Goal: Information Seeking & Learning: Learn about a topic

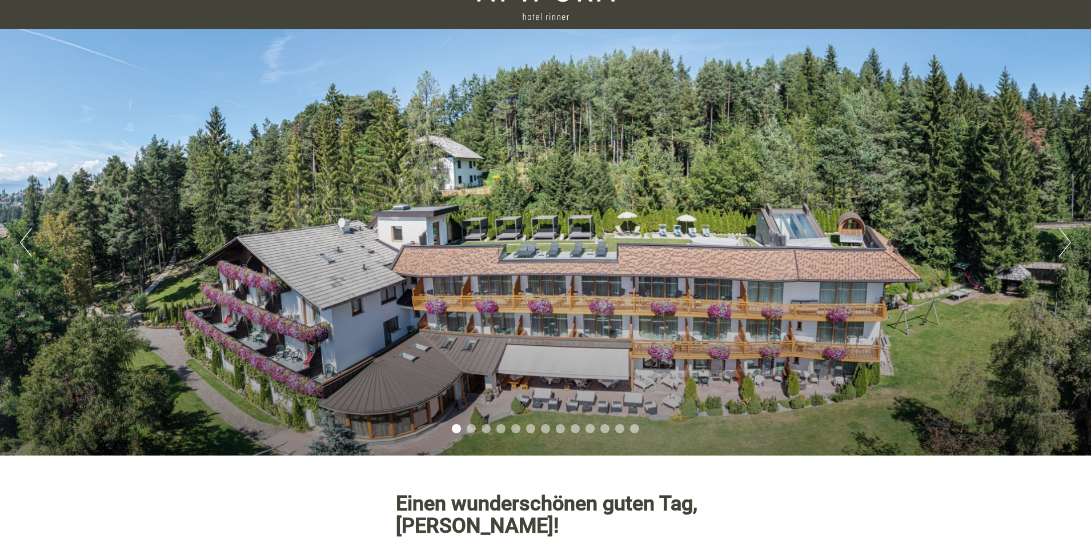
scroll to position [57, 0]
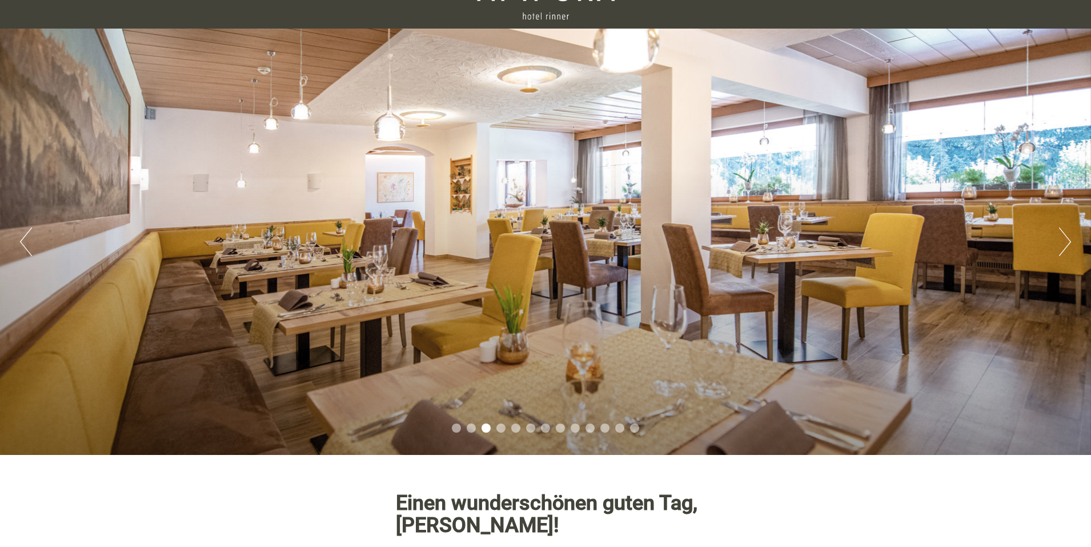
click at [34, 247] on div "Previous Next 1 2 3 4 5 6 7 8 9 10 11 12 13" at bounding box center [545, 242] width 1091 height 426
click at [23, 240] on button "Previous" at bounding box center [26, 241] width 12 height 29
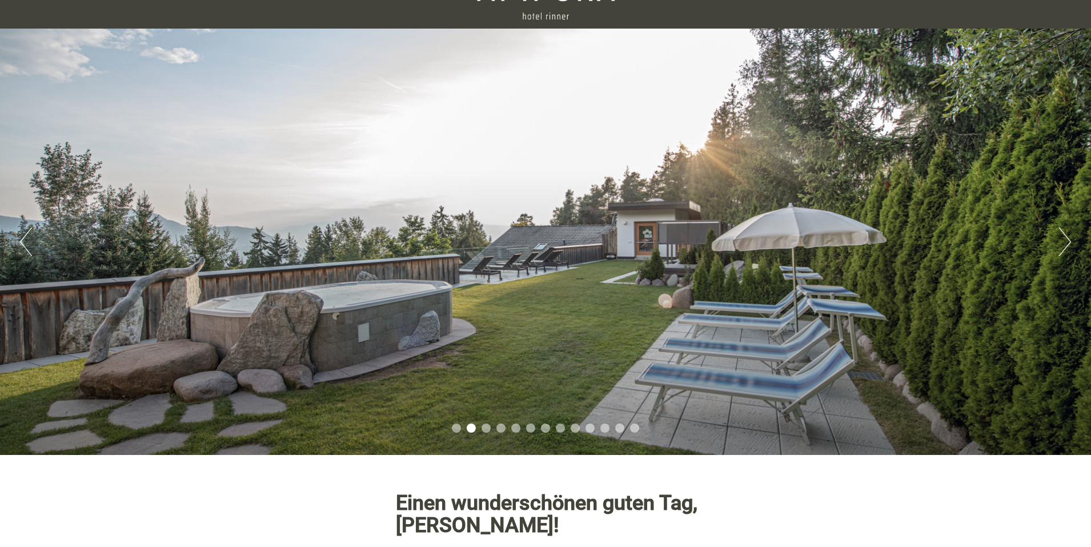
click at [23, 240] on button "Previous" at bounding box center [26, 241] width 12 height 29
click at [1059, 241] on button "Next" at bounding box center [1065, 241] width 12 height 29
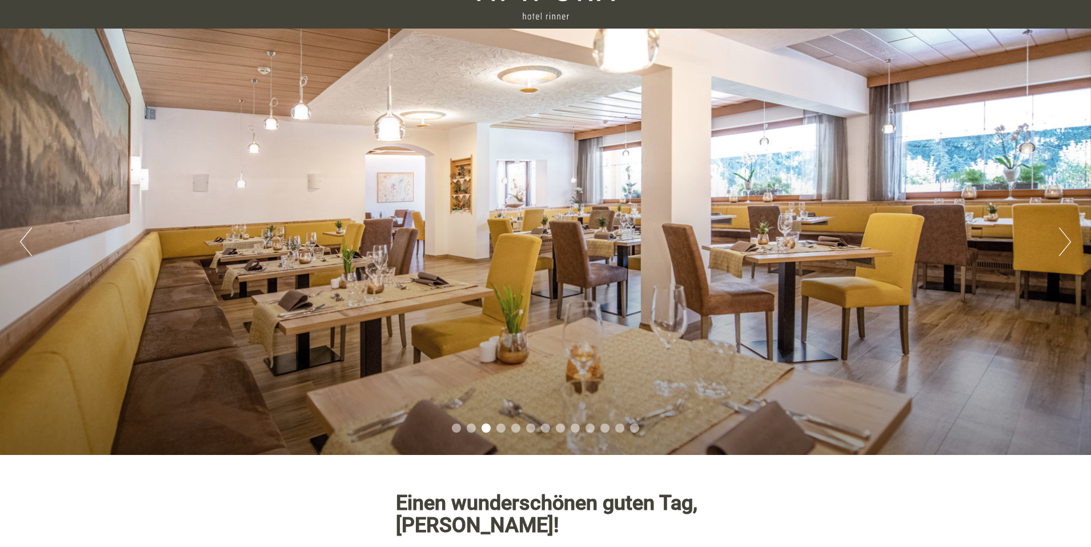
click at [1059, 241] on div "Previous Next 1 2 3 4 5 6 7 8 9 10 11 12 13" at bounding box center [545, 242] width 1091 height 426
click at [1067, 242] on button "Next" at bounding box center [1065, 241] width 12 height 29
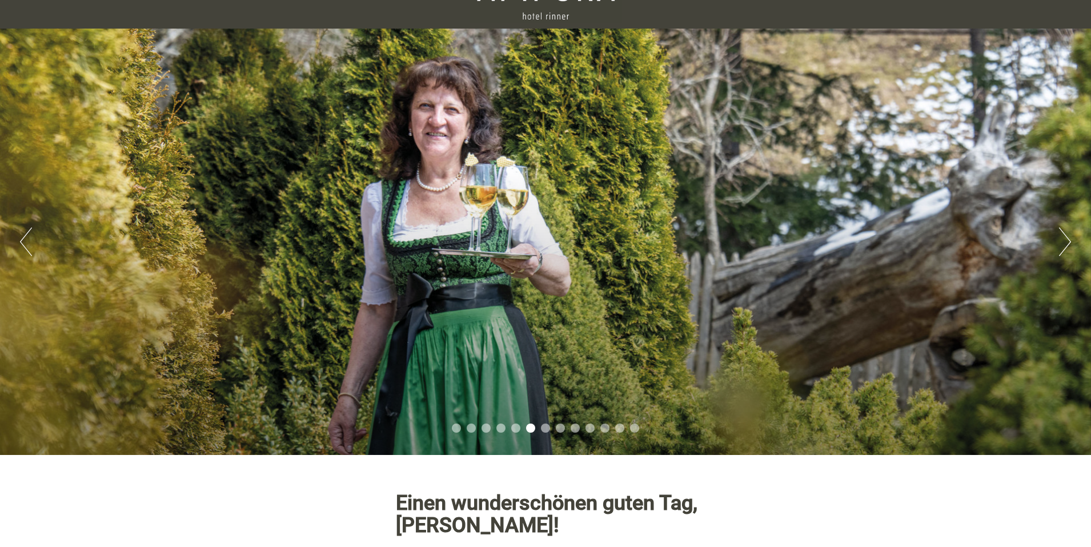
click at [1071, 241] on button "Next" at bounding box center [1065, 241] width 12 height 29
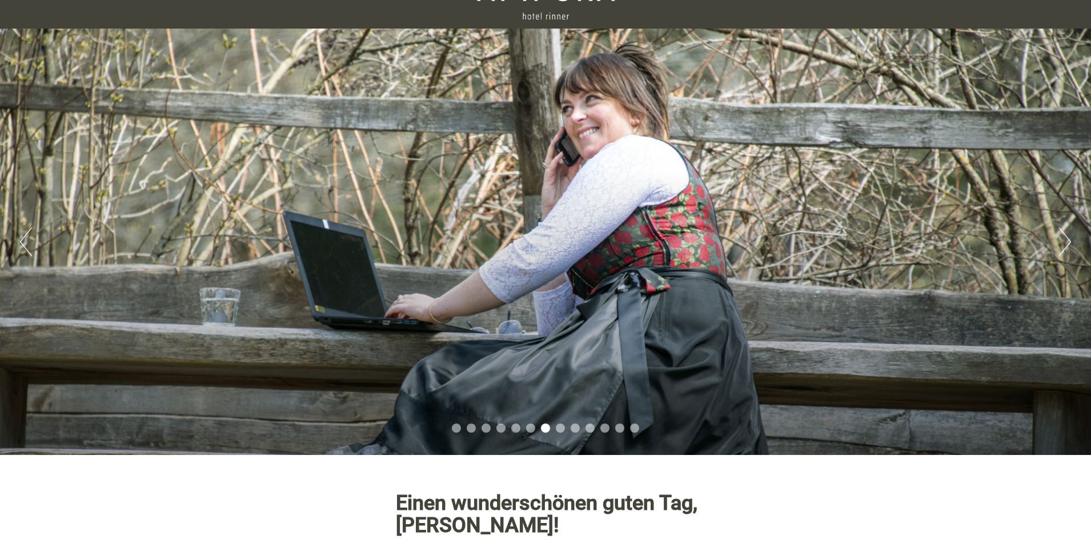
click at [1070, 241] on button "Next" at bounding box center [1065, 241] width 12 height 29
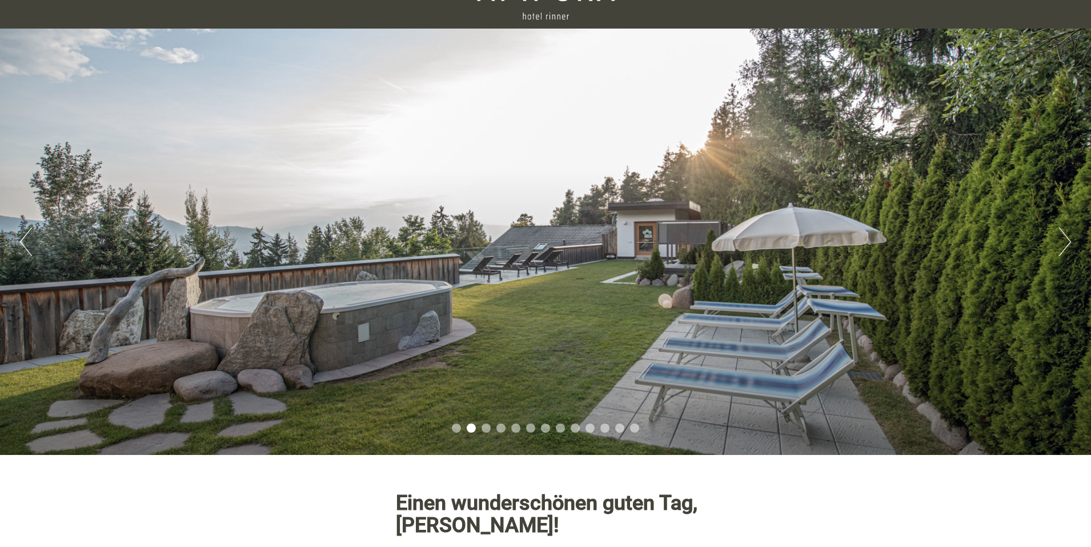
click at [27, 245] on button "Previous" at bounding box center [26, 241] width 12 height 29
click at [1063, 246] on button "Next" at bounding box center [1065, 241] width 12 height 29
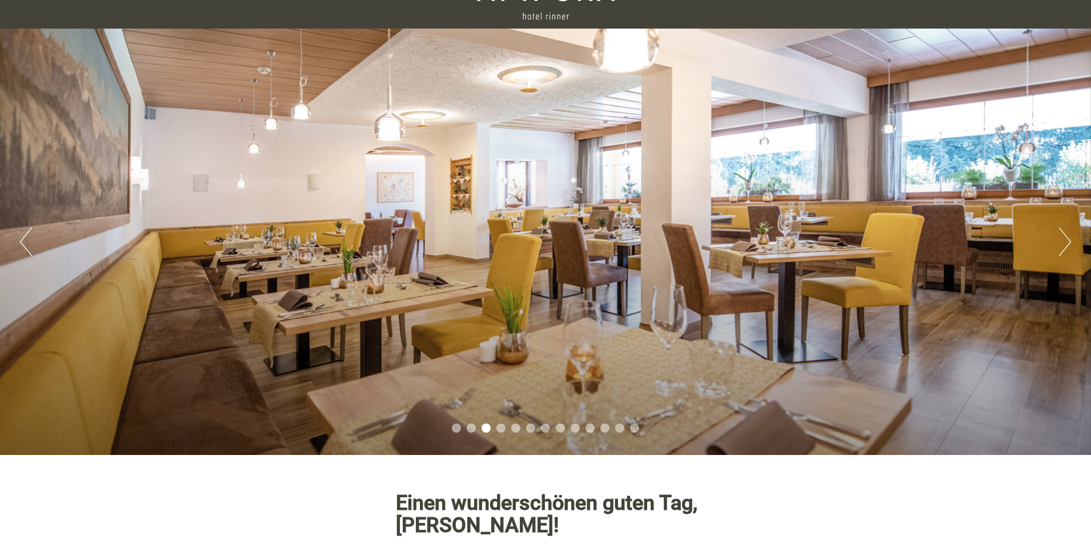
click at [1063, 246] on button "Next" at bounding box center [1065, 241] width 12 height 29
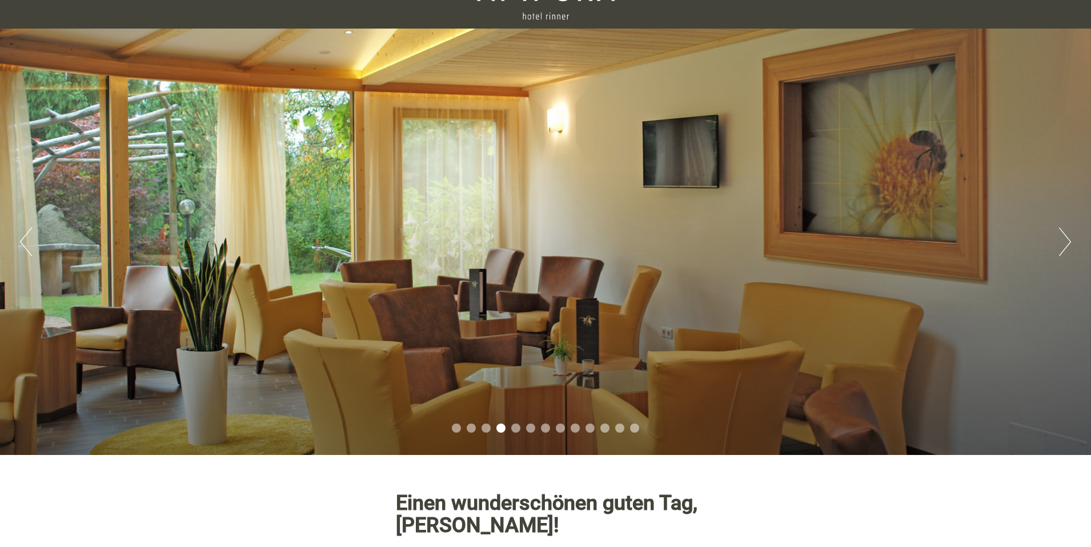
click at [1063, 246] on button "Next" at bounding box center [1065, 241] width 12 height 29
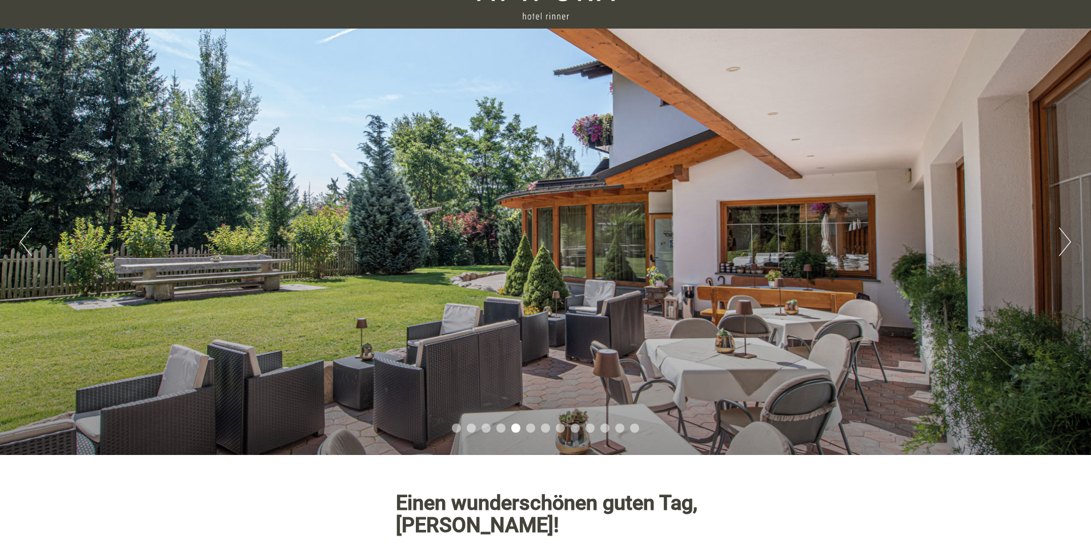
click at [1063, 246] on button "Next" at bounding box center [1065, 241] width 12 height 29
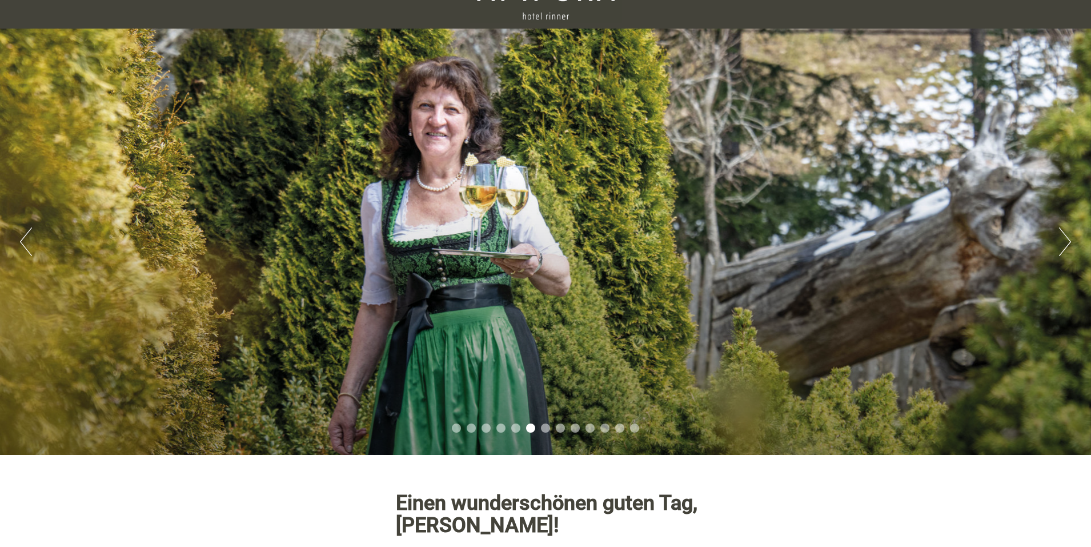
click at [1068, 244] on button "Next" at bounding box center [1065, 241] width 12 height 29
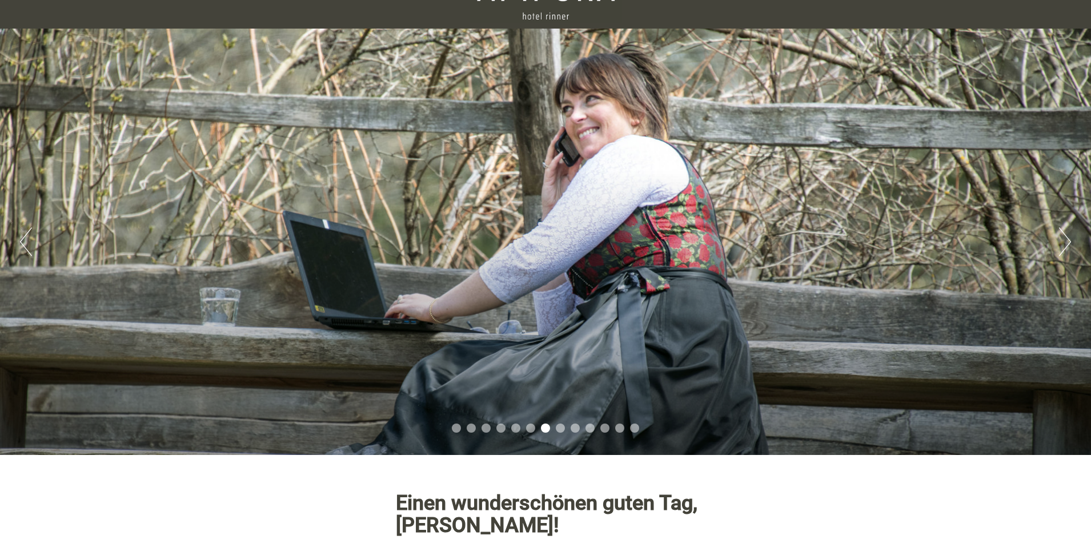
click at [1068, 244] on button "Next" at bounding box center [1065, 241] width 12 height 29
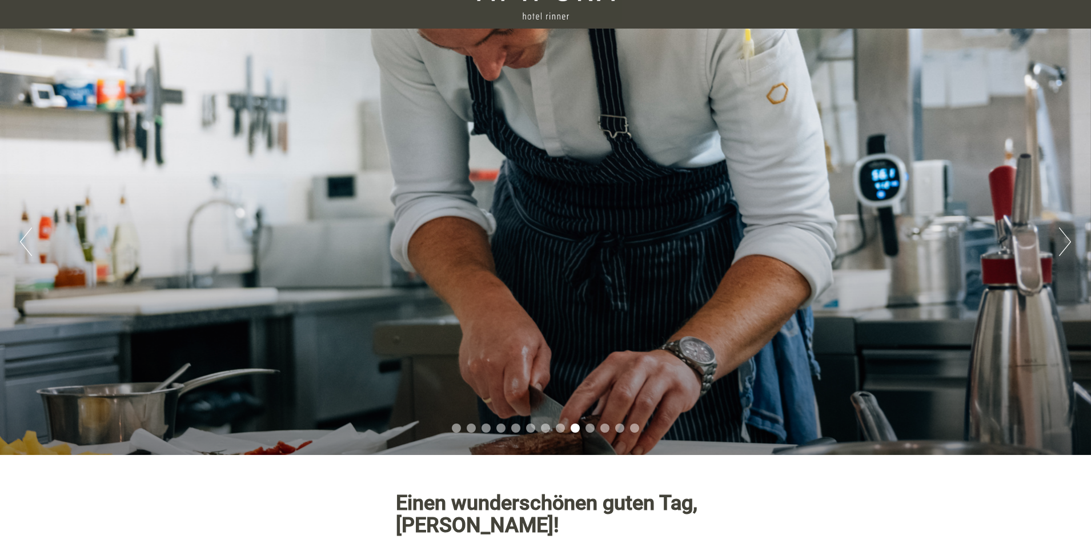
click at [1060, 230] on button "Next" at bounding box center [1065, 241] width 12 height 29
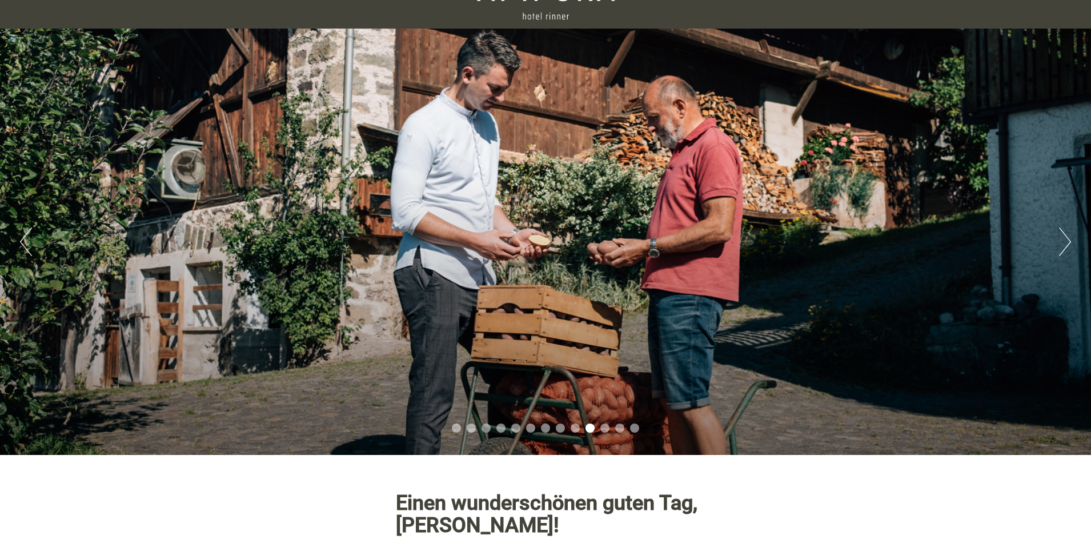
click at [1060, 230] on button "Next" at bounding box center [1065, 241] width 12 height 29
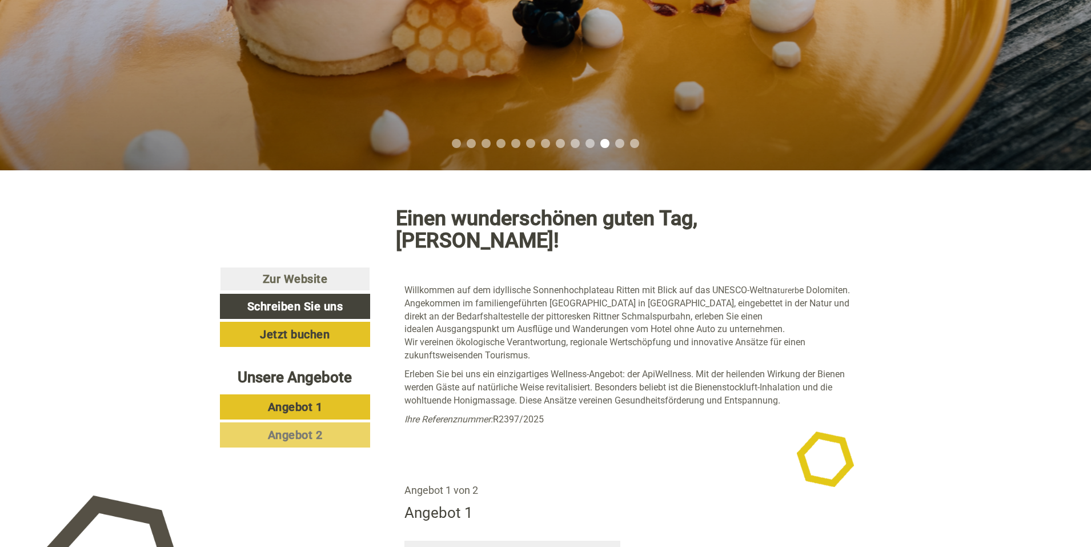
scroll to position [343, 0]
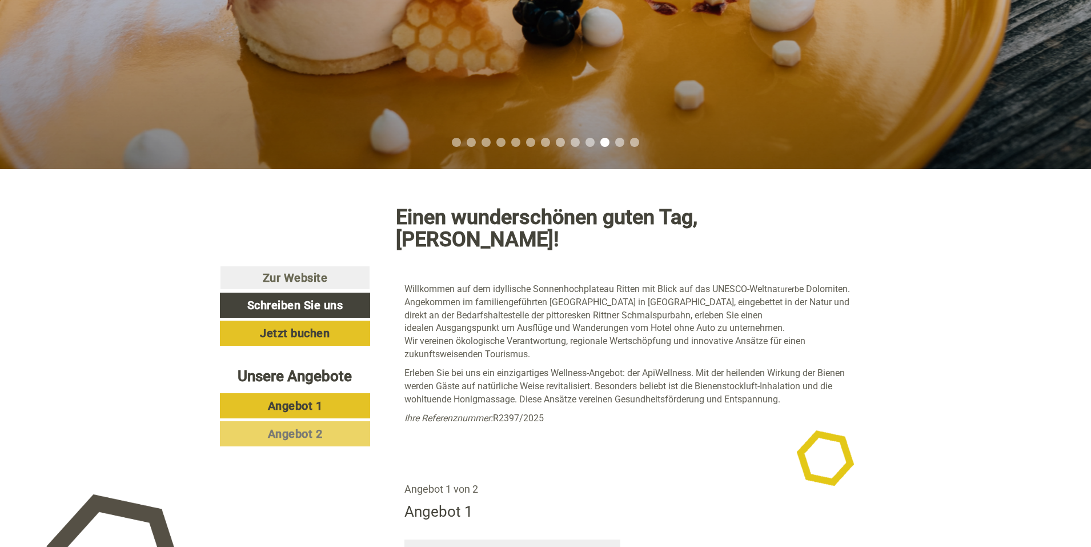
click at [295, 393] on link "Angebot 1" at bounding box center [295, 405] width 150 height 25
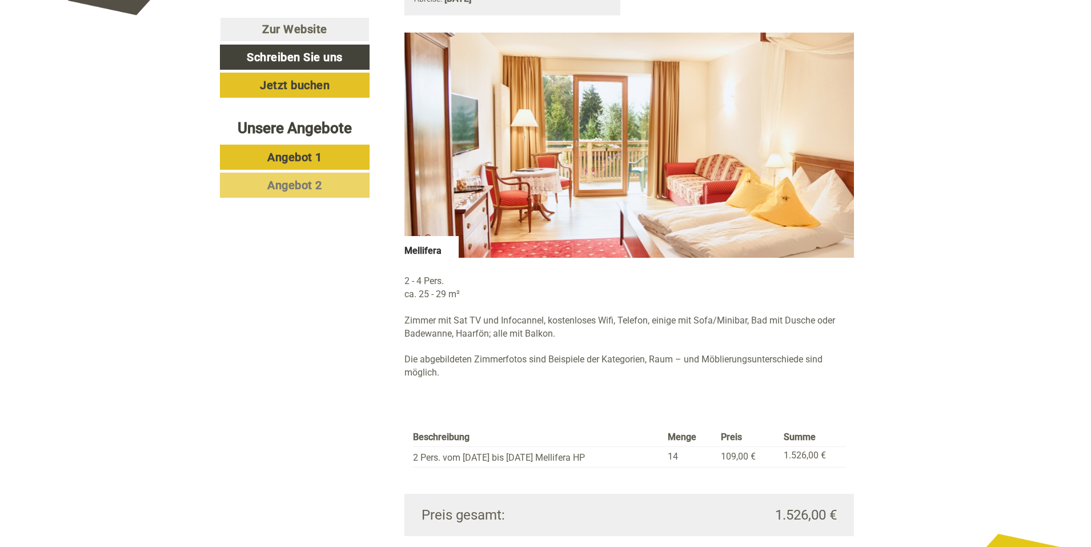
scroll to position [956, 0]
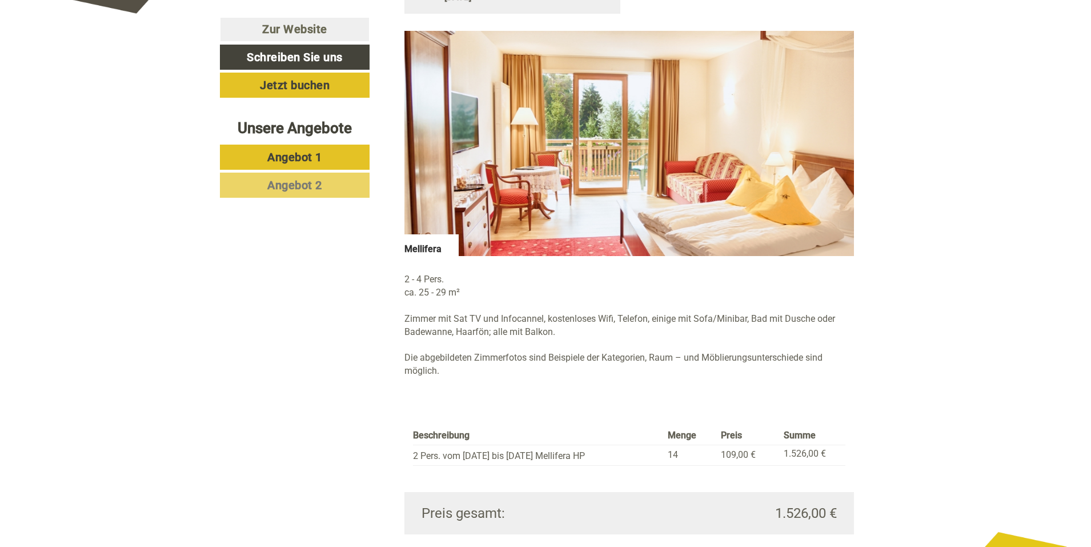
click at [804, 63] on img at bounding box center [629, 143] width 450 height 225
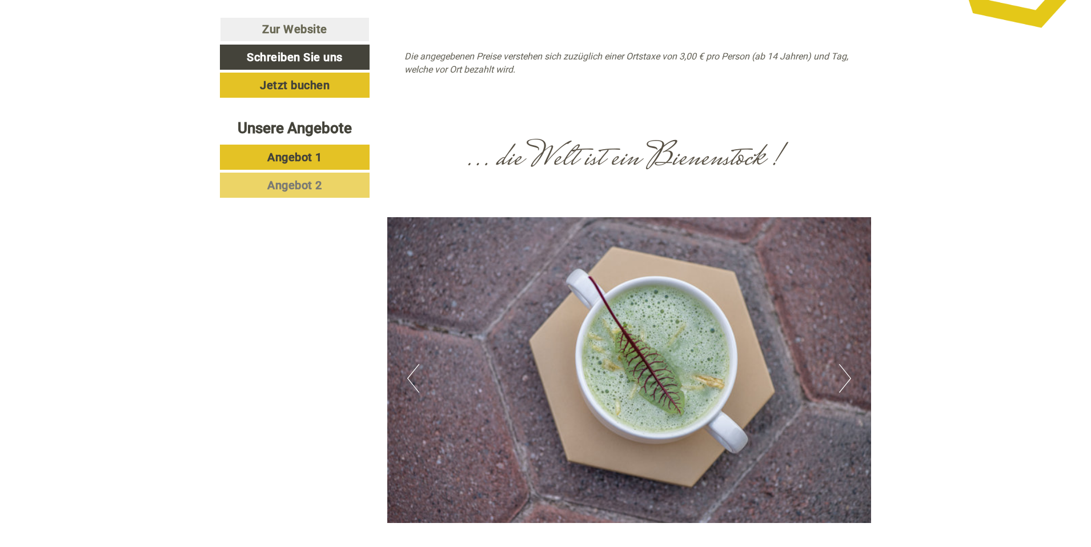
scroll to position [1813, 0]
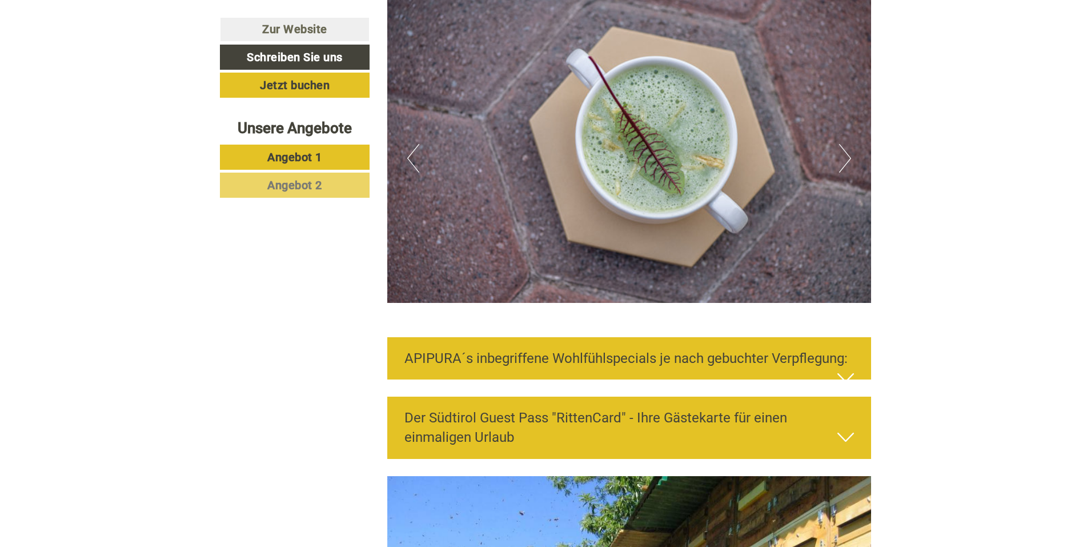
click at [849, 144] on button "Next" at bounding box center [845, 158] width 12 height 29
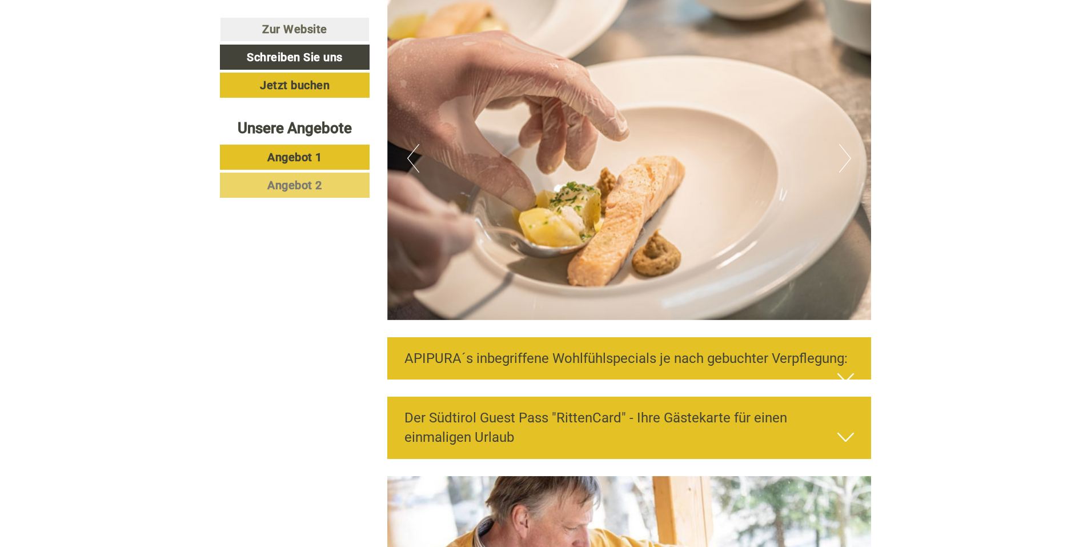
click at [849, 144] on button "Next" at bounding box center [845, 158] width 12 height 29
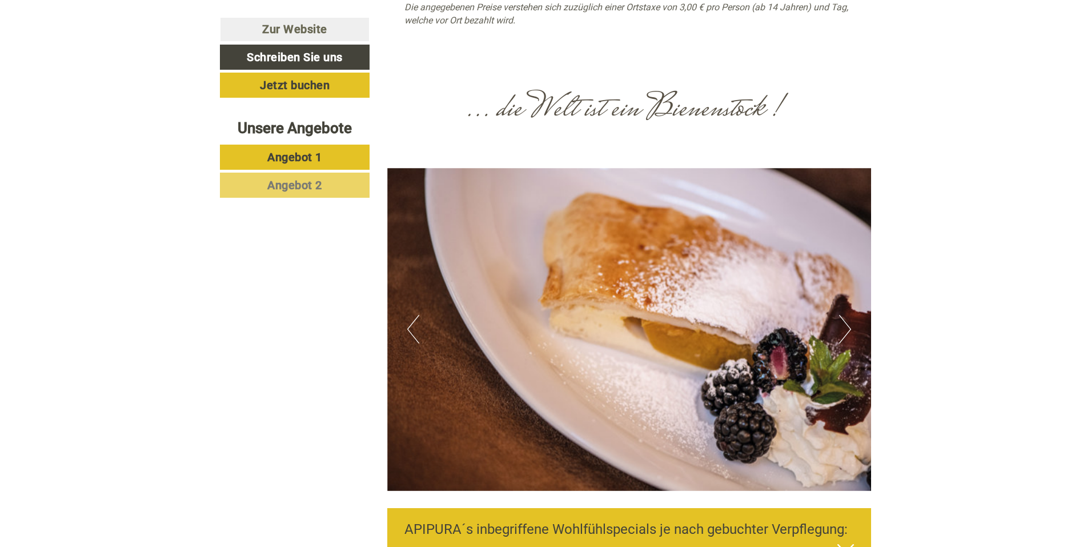
scroll to position [1642, 0]
click at [842, 315] on button "Next" at bounding box center [845, 329] width 12 height 29
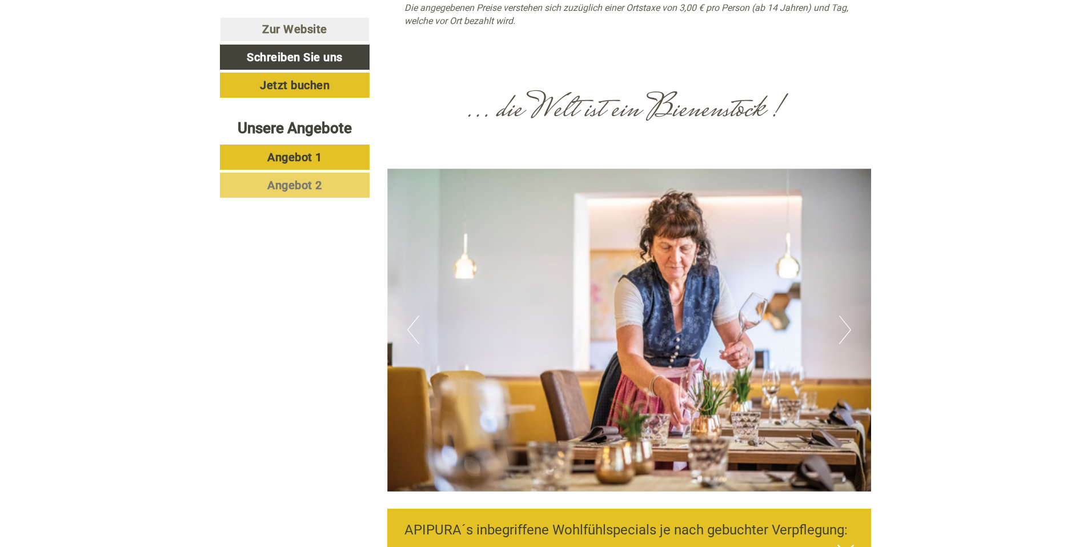
click at [842, 315] on button "Next" at bounding box center [845, 329] width 12 height 29
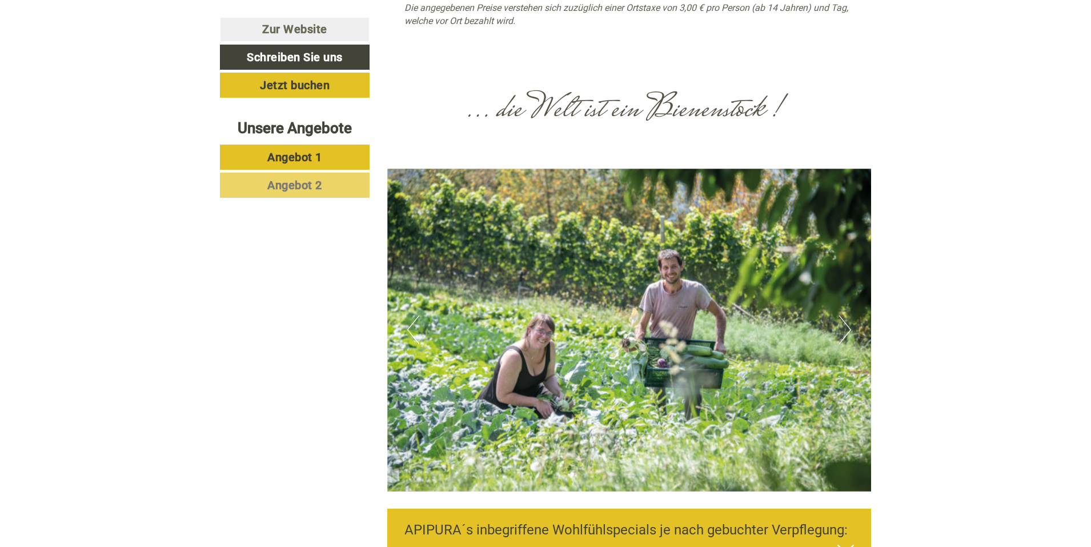
click at [851, 315] on button "Next" at bounding box center [845, 329] width 12 height 29
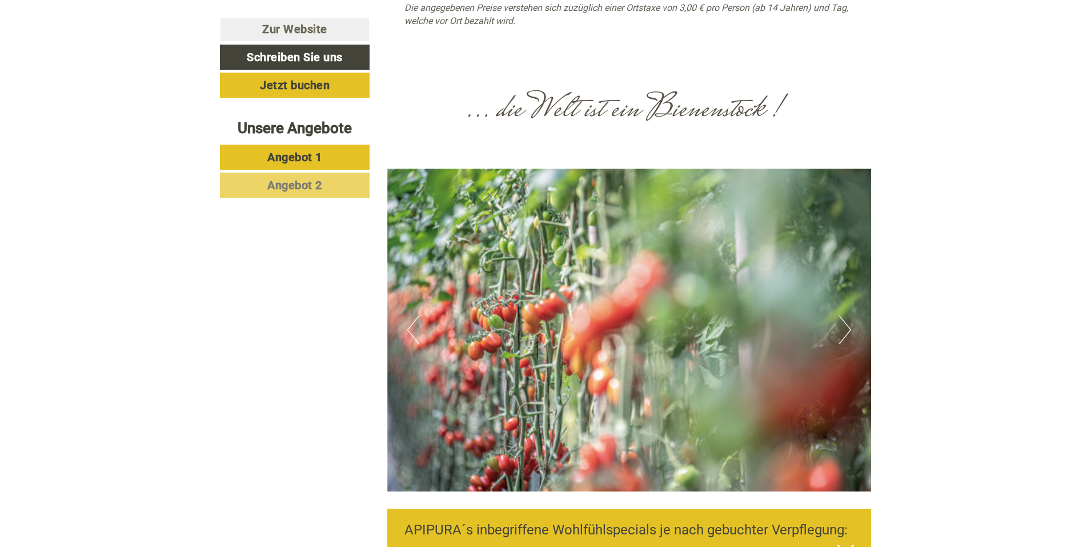
click at [851, 315] on button "Next" at bounding box center [845, 329] width 12 height 29
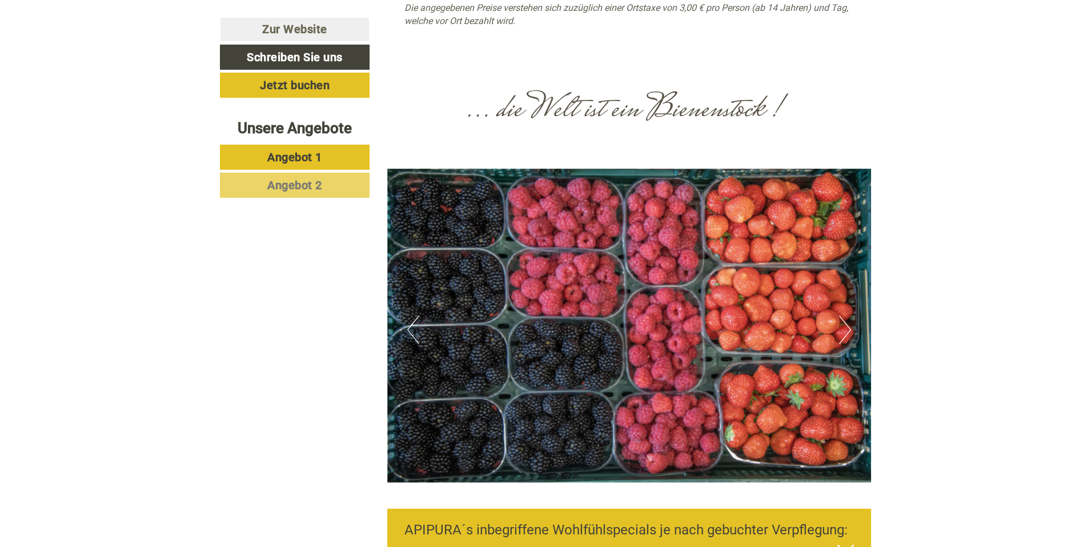
click at [851, 315] on button "Next" at bounding box center [845, 329] width 12 height 29
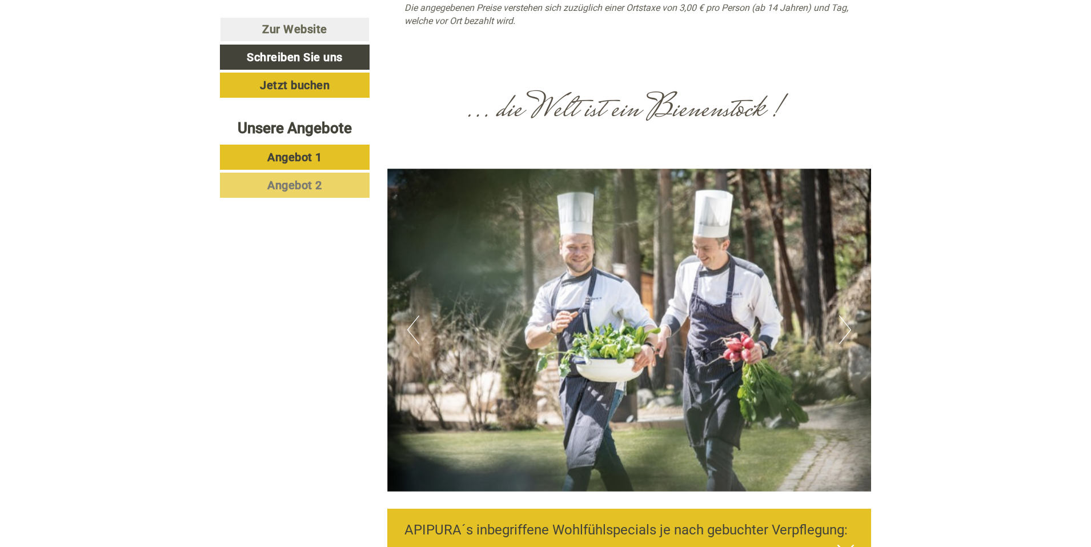
click at [851, 315] on button "Next" at bounding box center [845, 329] width 12 height 29
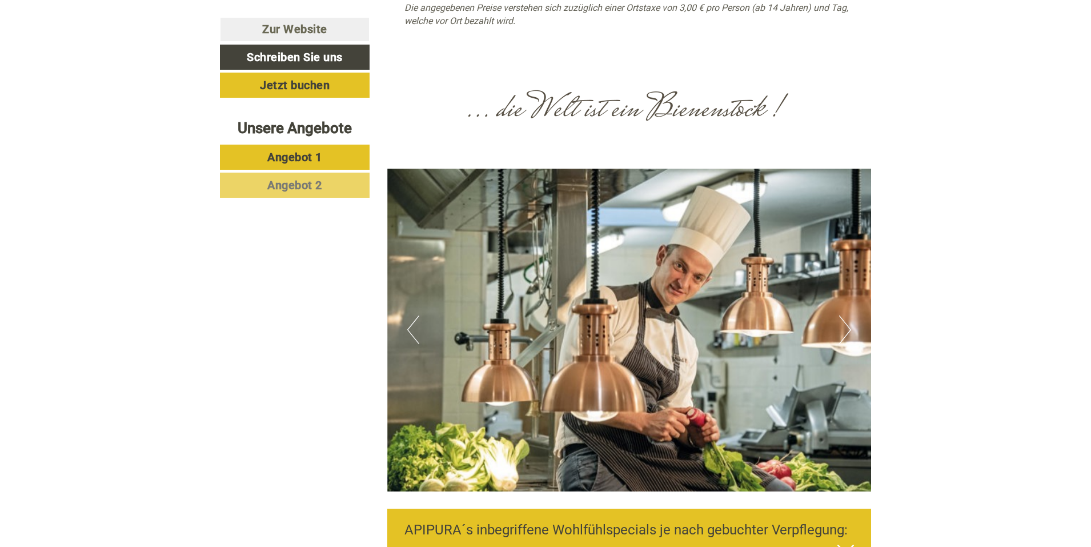
click at [851, 315] on button "Next" at bounding box center [845, 329] width 12 height 29
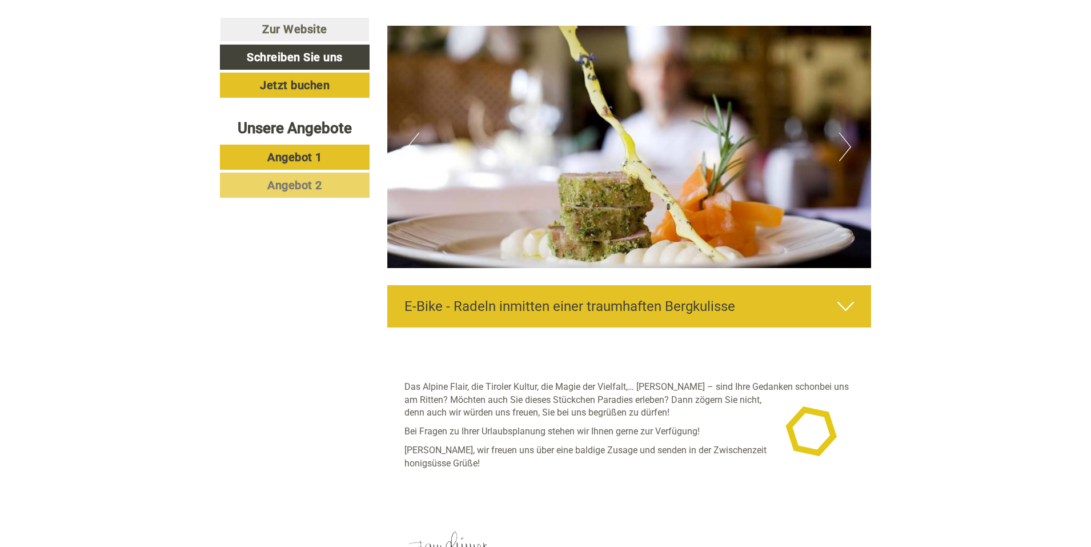
scroll to position [2727, 0]
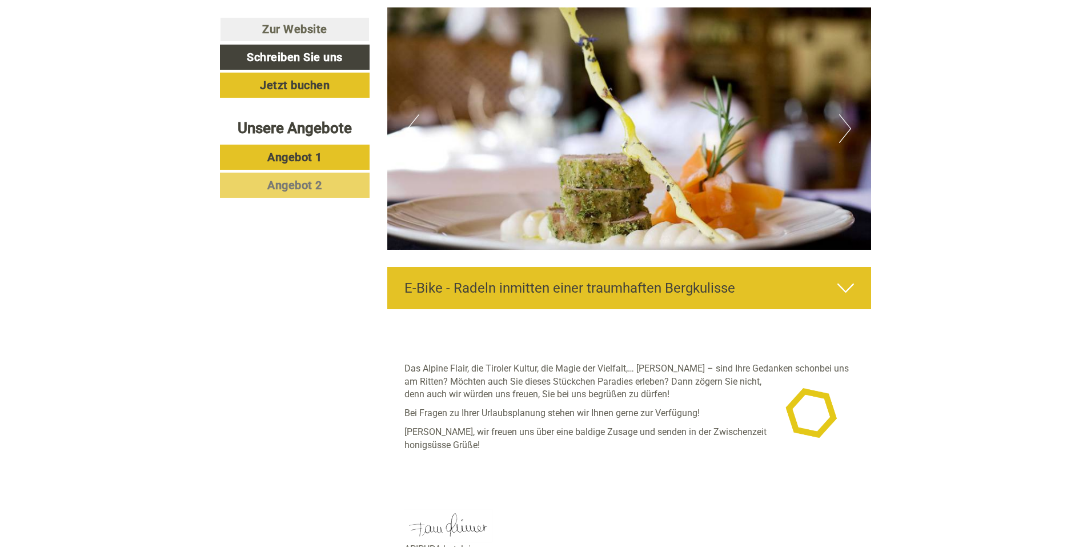
click at [846, 278] on icon at bounding box center [845, 287] width 17 height 19
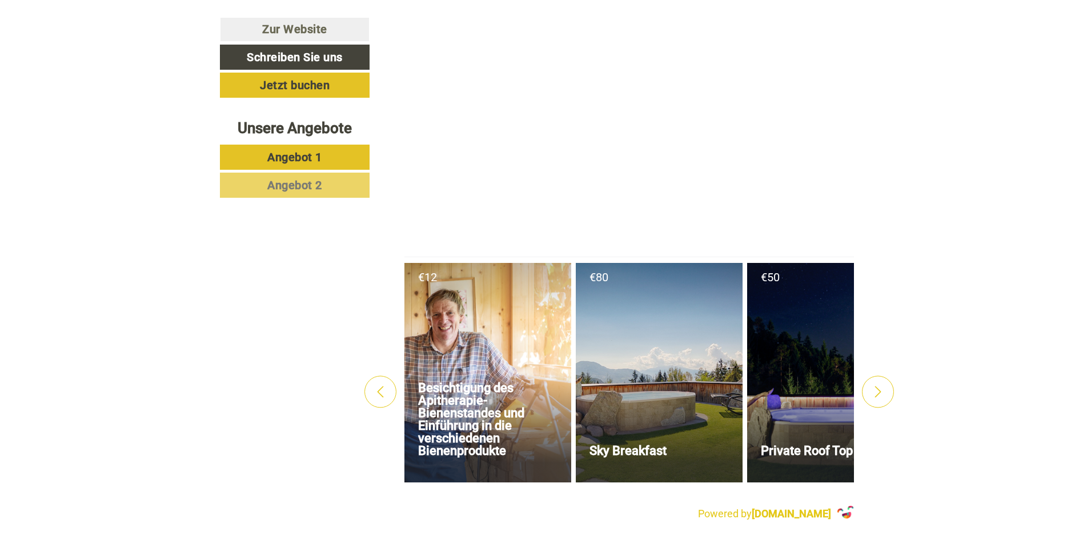
scroll to position [3870, 0]
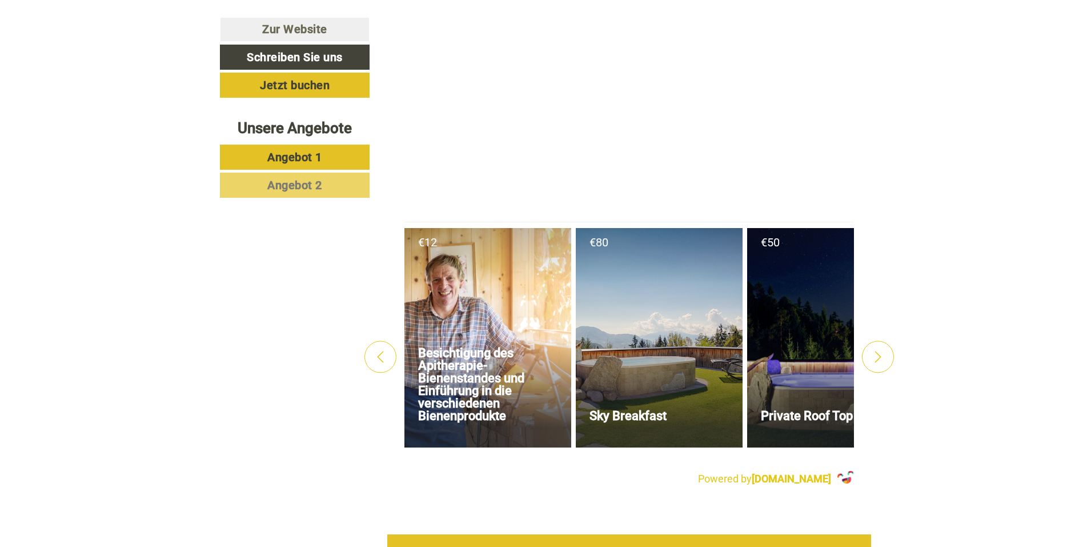
click at [677, 325] on div at bounding box center [659, 337] width 167 height 219
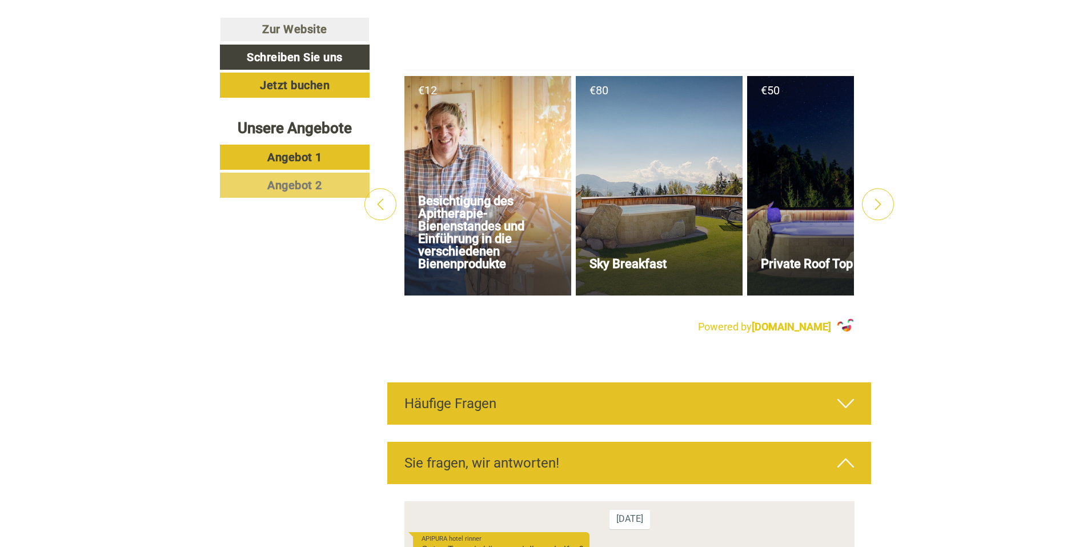
click at [865, 189] on div at bounding box center [878, 205] width 32 height 32
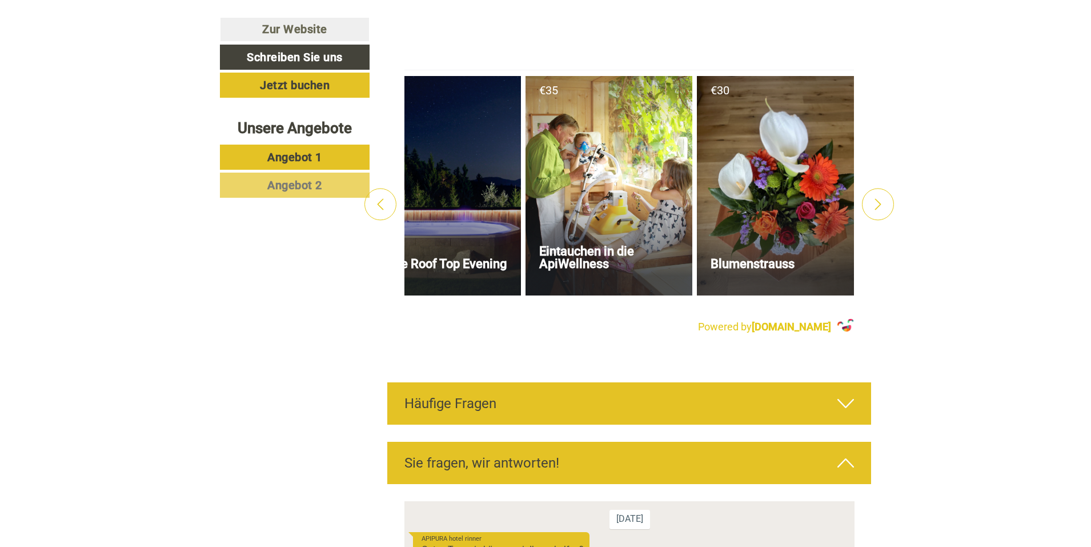
scroll to position [0, 400]
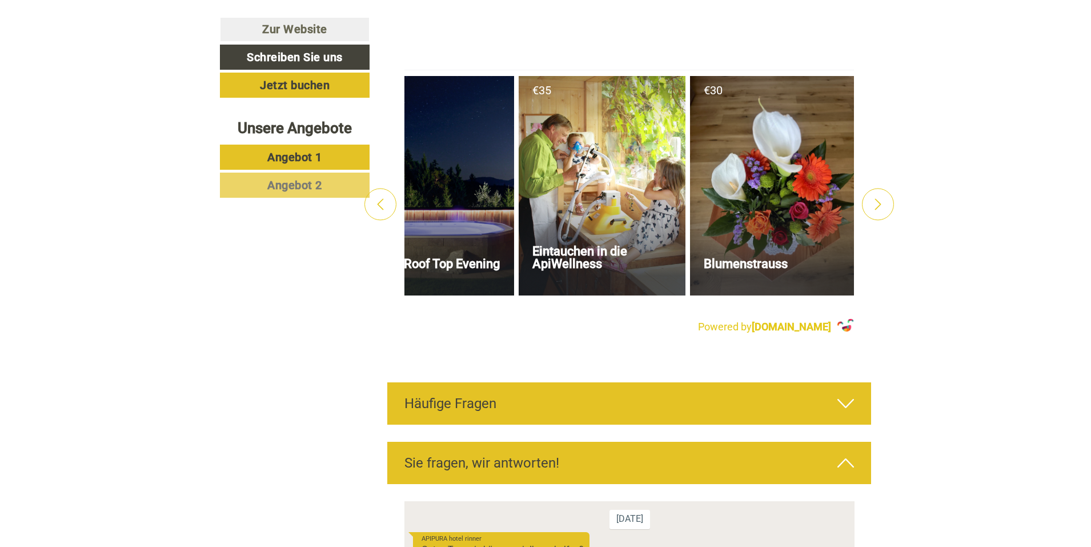
click at [879, 199] on icon at bounding box center [878, 204] width 6 height 11
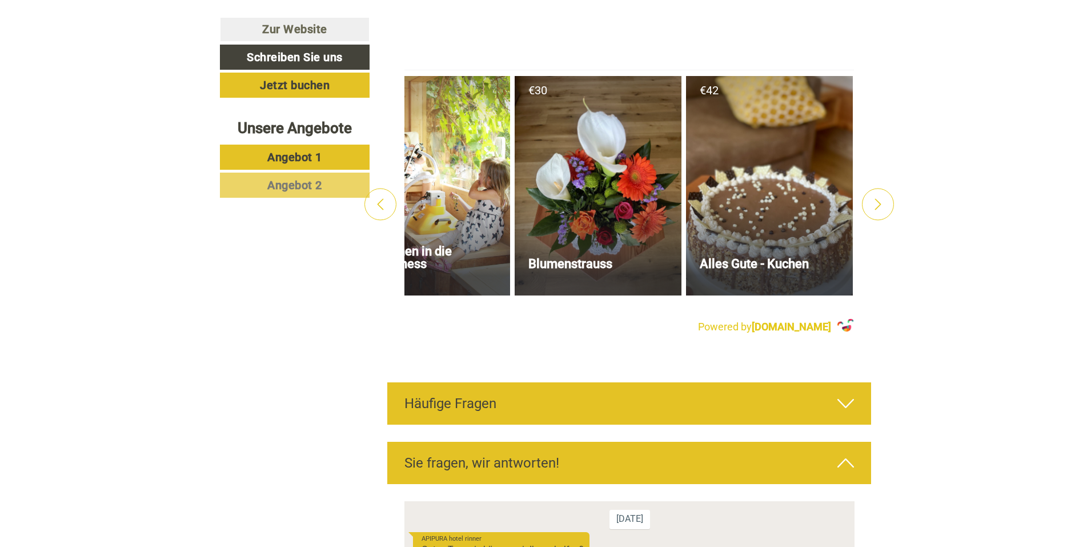
scroll to position [0, 578]
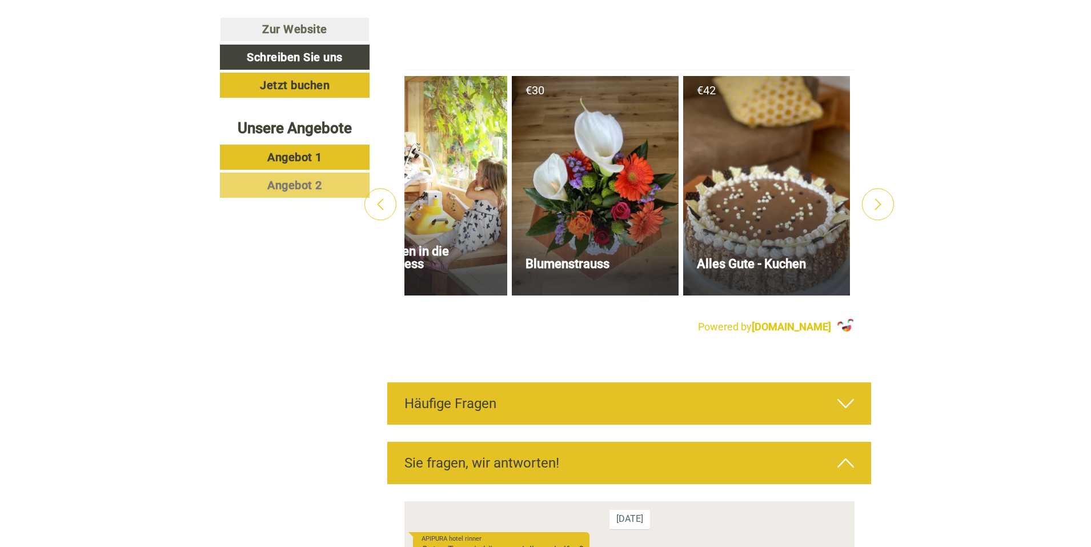
click at [879, 199] on icon at bounding box center [877, 204] width 11 height 11
click at [376, 199] on icon at bounding box center [380, 204] width 11 height 11
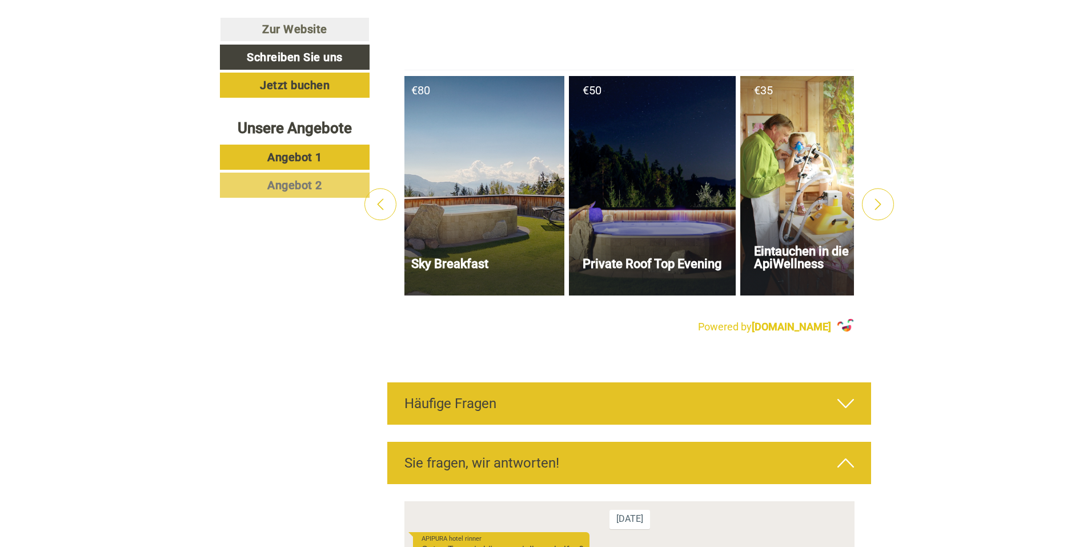
click at [377, 199] on icon at bounding box center [380, 204] width 11 height 11
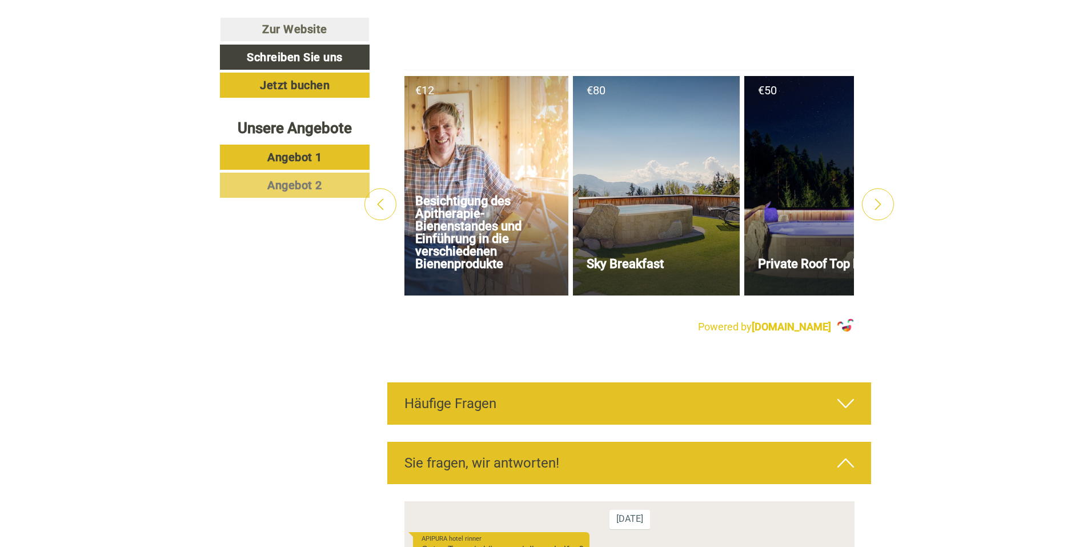
scroll to position [0, 0]
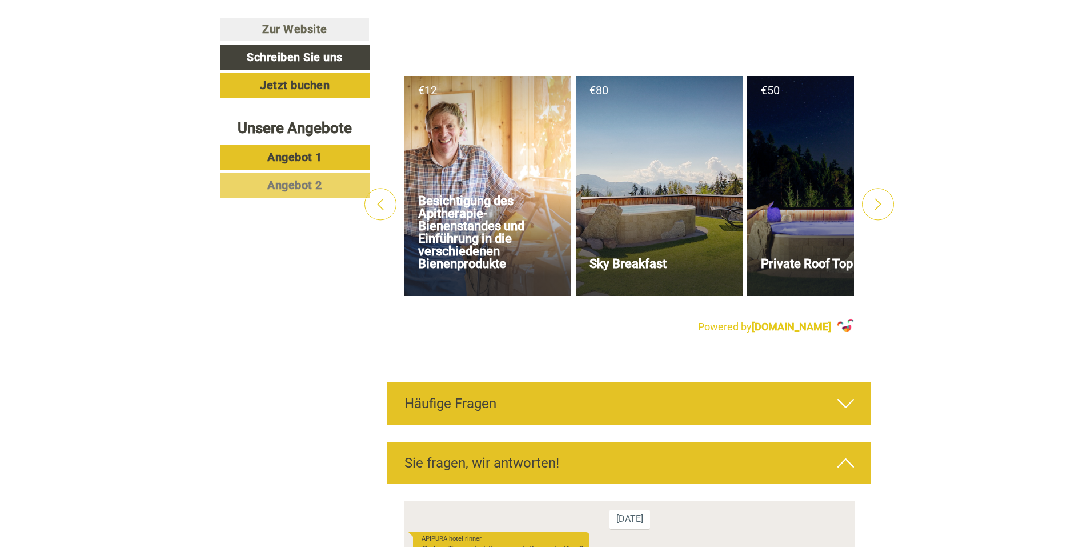
click at [379, 199] on icon at bounding box center [380, 204] width 11 height 11
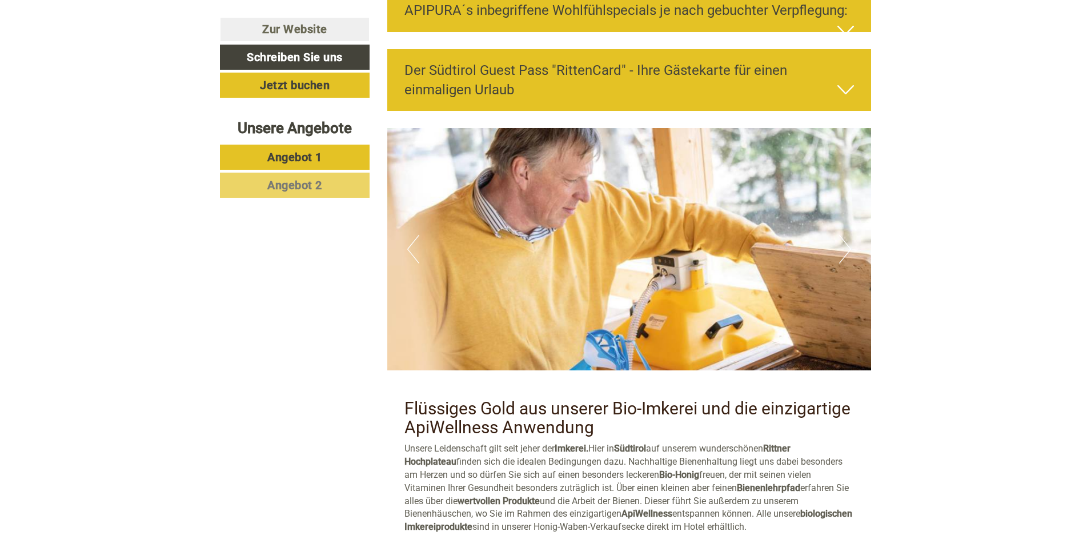
scroll to position [2857, 0]
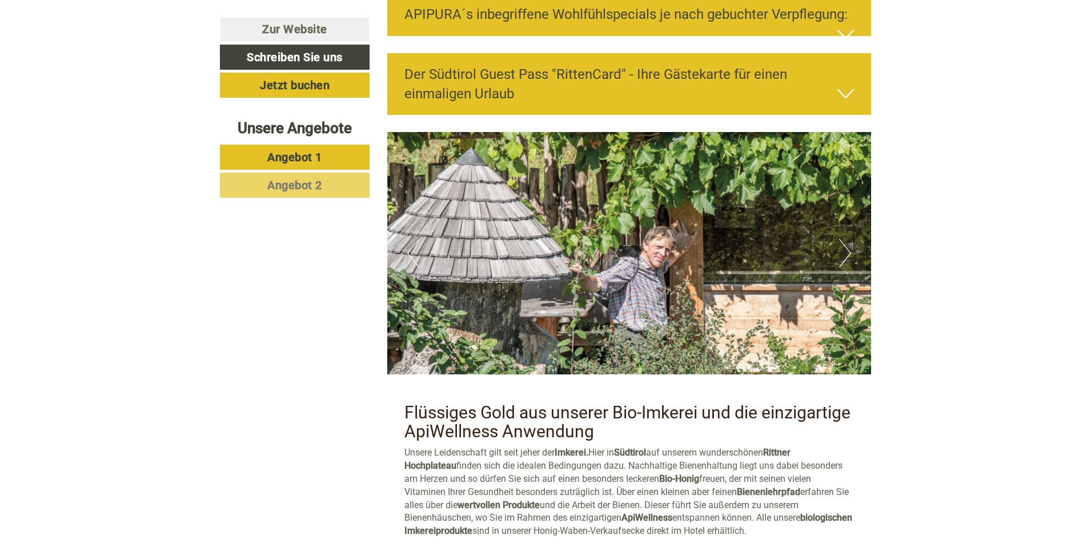
click at [845, 239] on button "Next" at bounding box center [845, 253] width 12 height 29
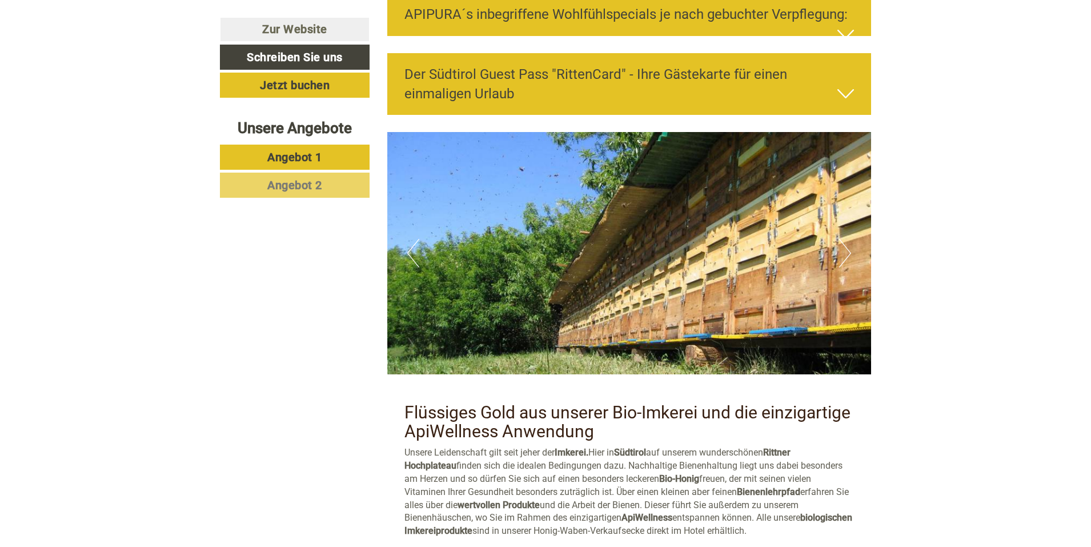
click at [847, 239] on button "Next" at bounding box center [845, 253] width 12 height 29
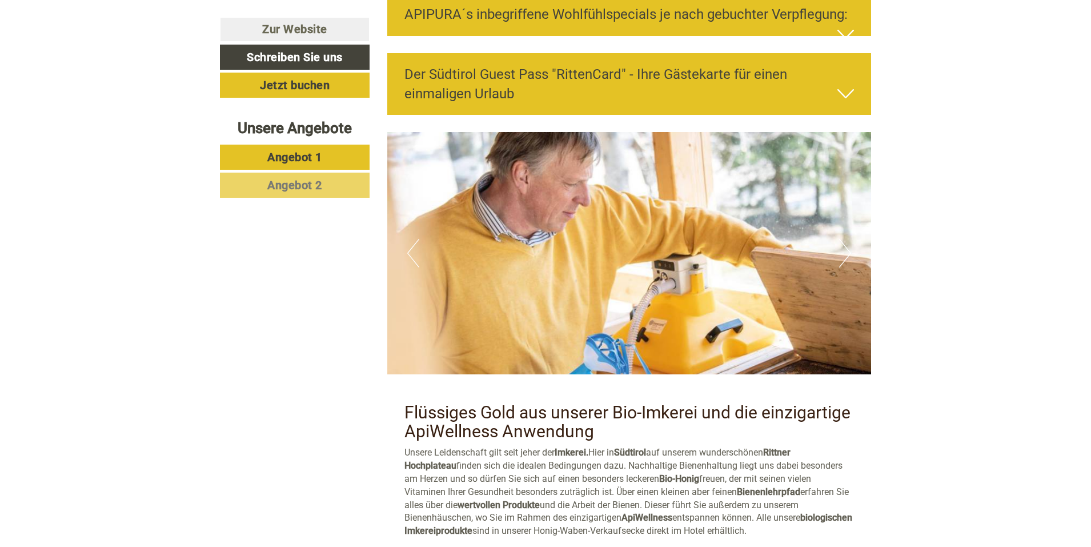
click at [847, 239] on button "Next" at bounding box center [845, 253] width 12 height 29
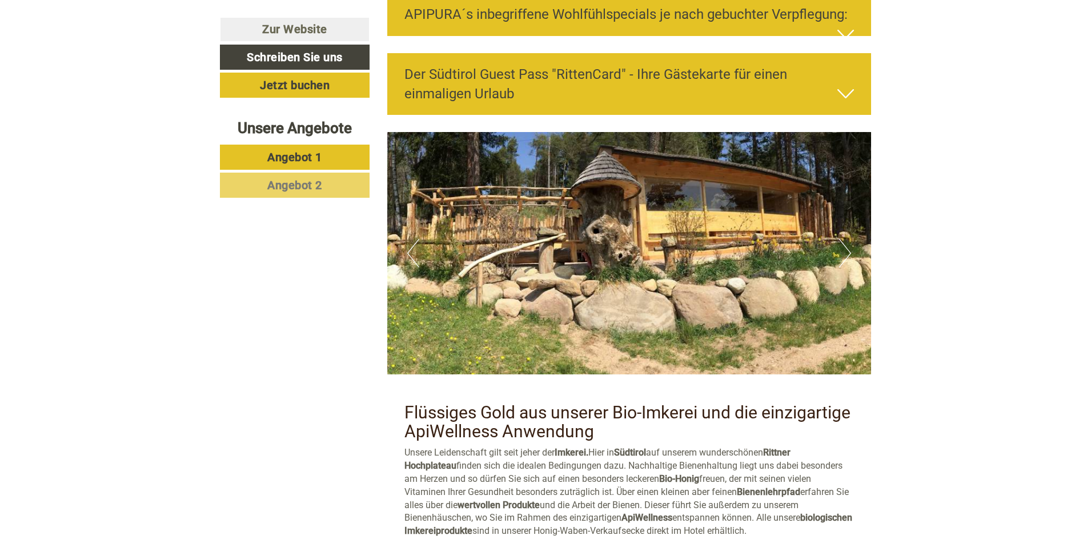
click at [844, 84] on icon at bounding box center [845, 93] width 17 height 19
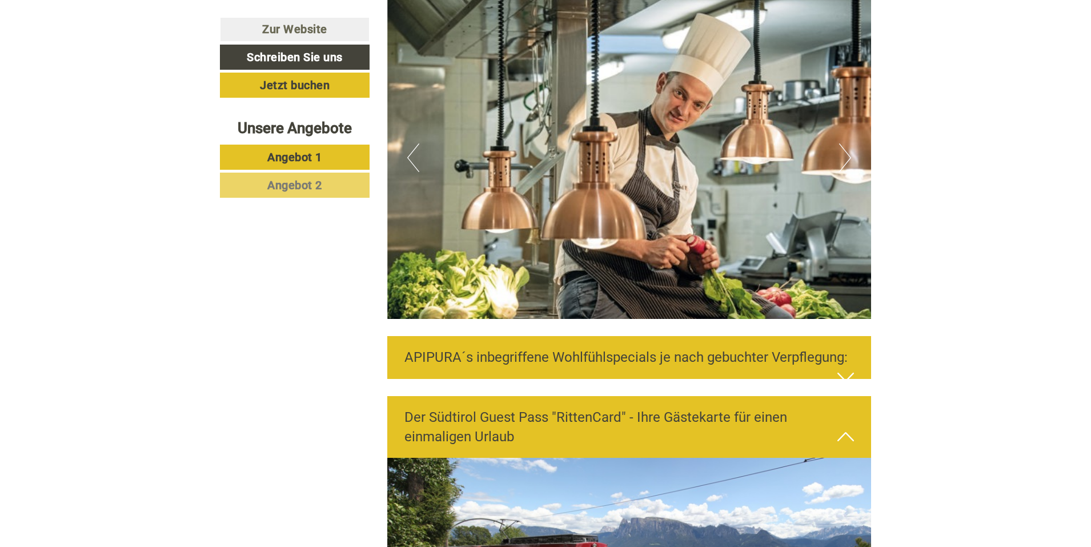
scroll to position [2457, 0]
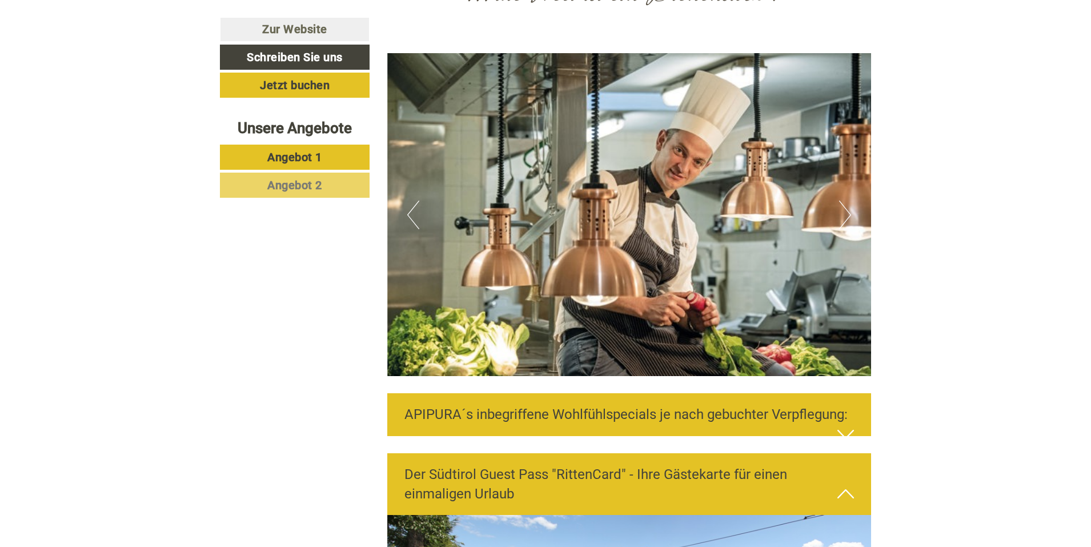
click at [846, 201] on button "Next" at bounding box center [845, 215] width 12 height 29
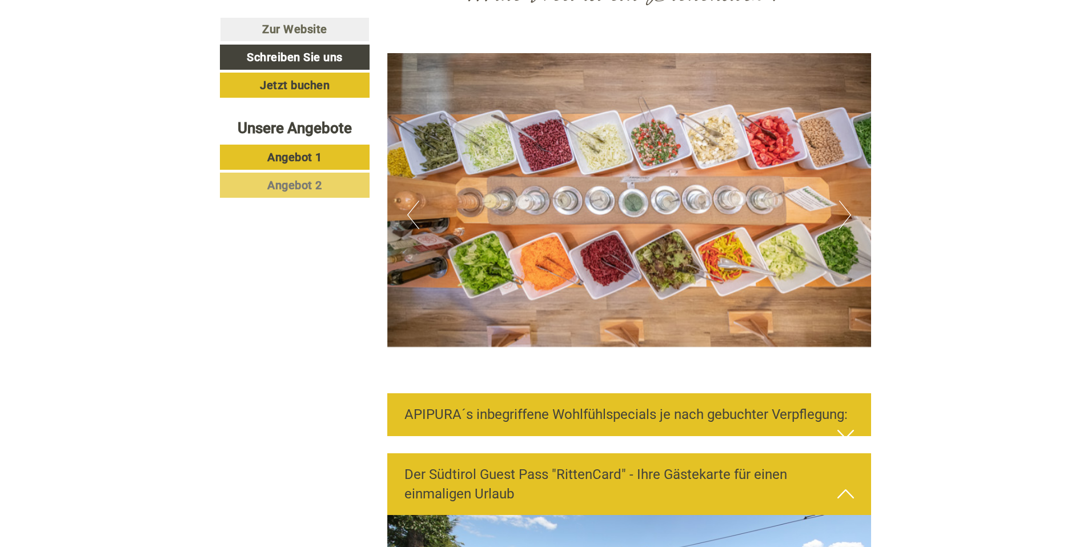
click at [847, 201] on button "Next" at bounding box center [845, 215] width 12 height 29
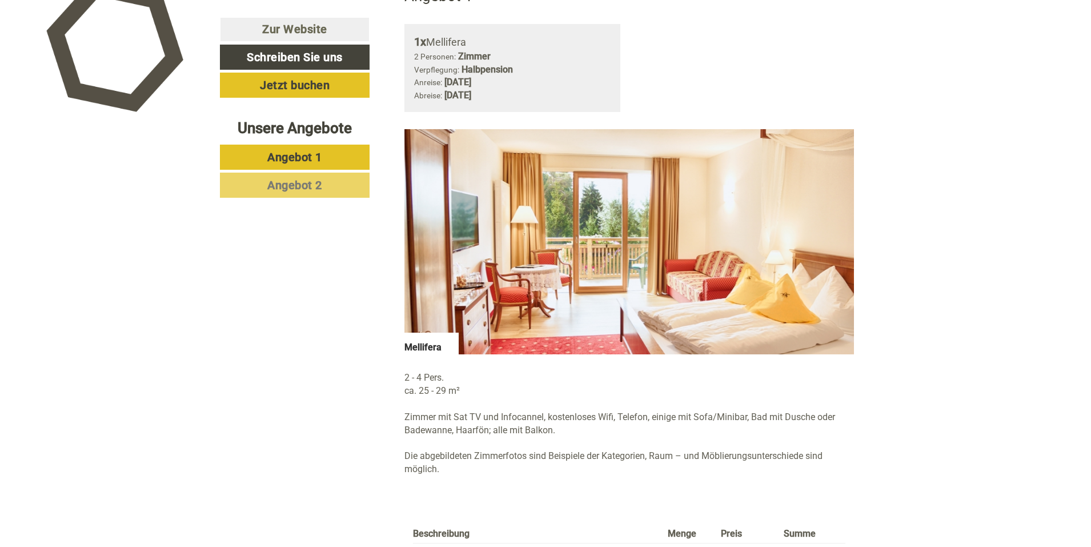
scroll to position [857, 0]
